Goal: Task Accomplishment & Management: Manage account settings

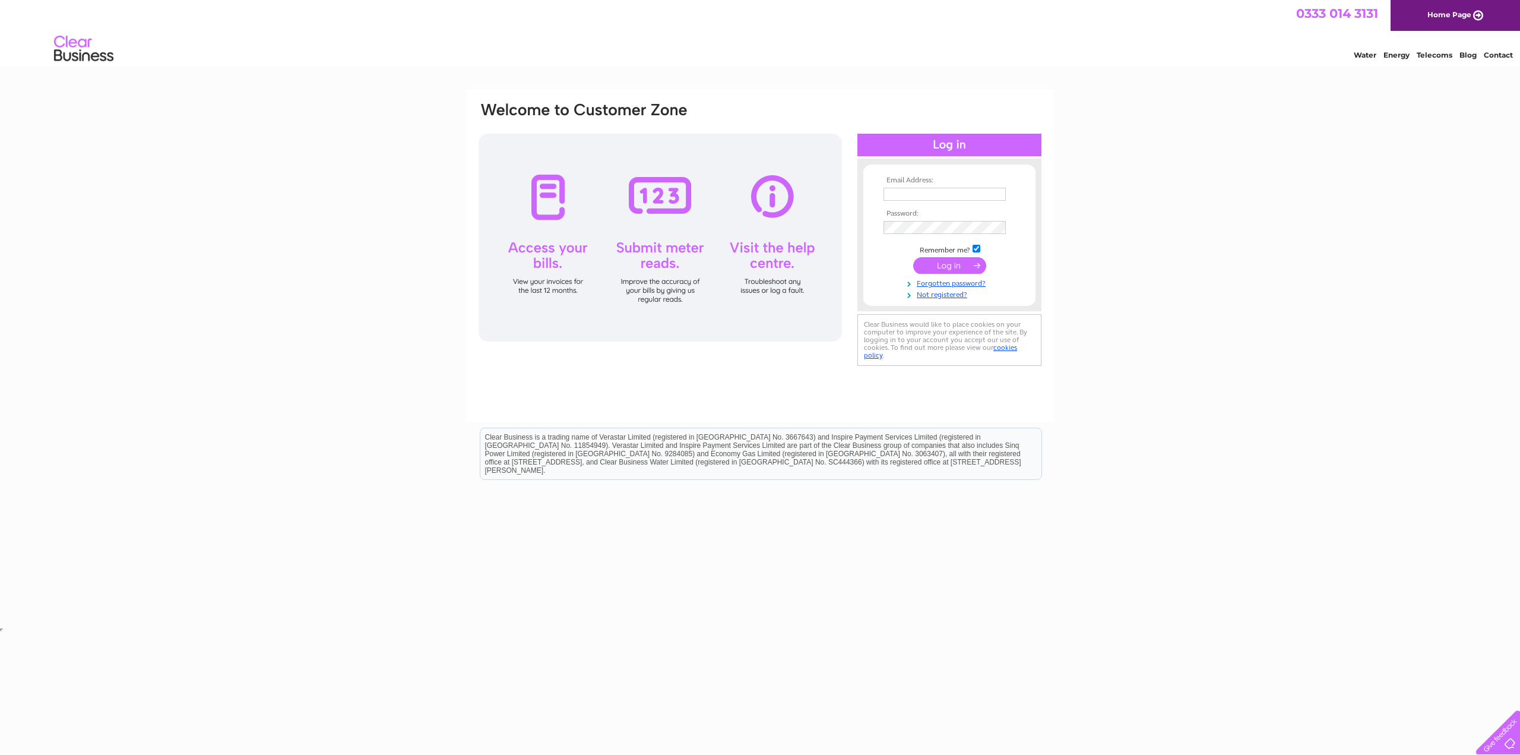
type input "info@escape-stoke.co.uk"
click at [938, 261] on input "submit" at bounding box center [949, 265] width 73 height 17
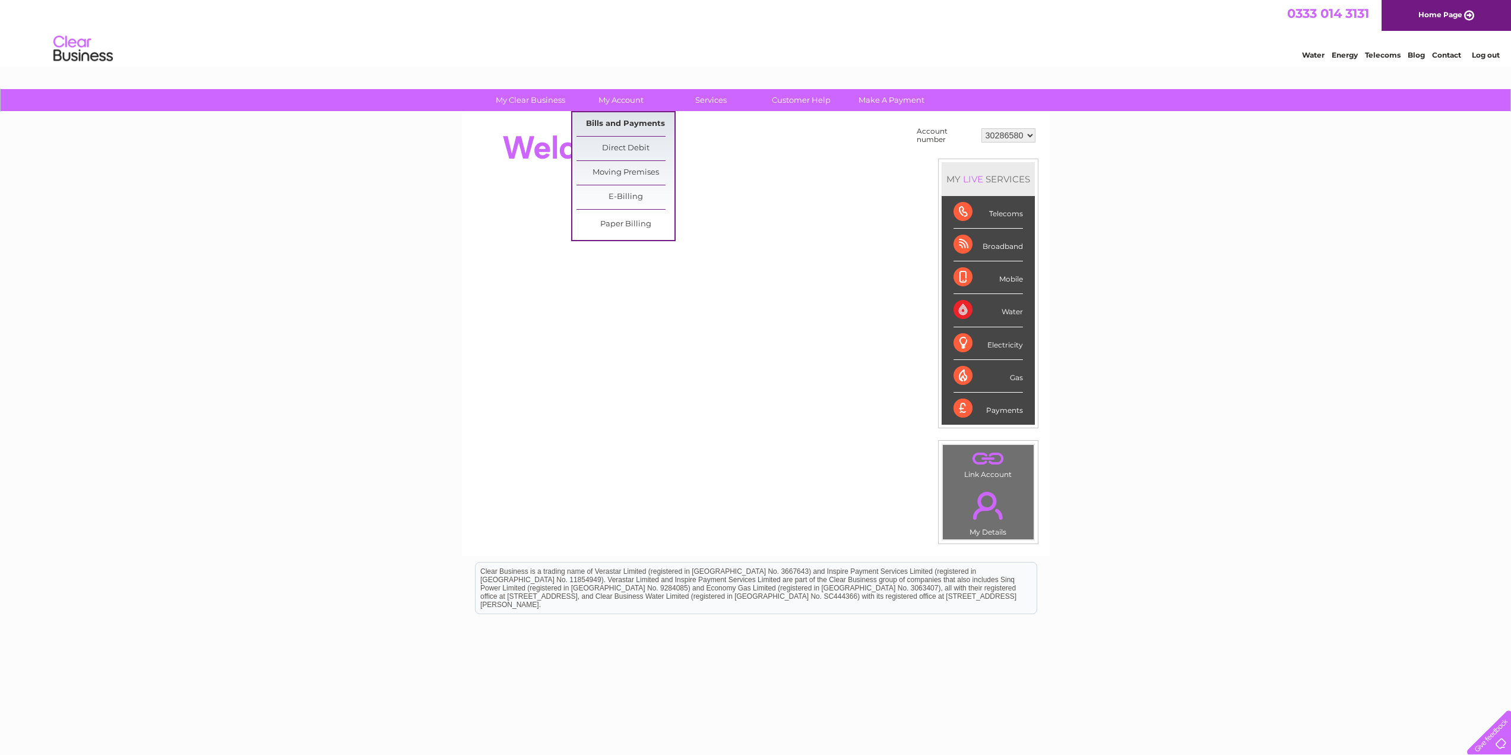
click at [626, 120] on link "Bills and Payments" at bounding box center [626, 124] width 98 height 24
